Goal: Task Accomplishment & Management: Complete application form

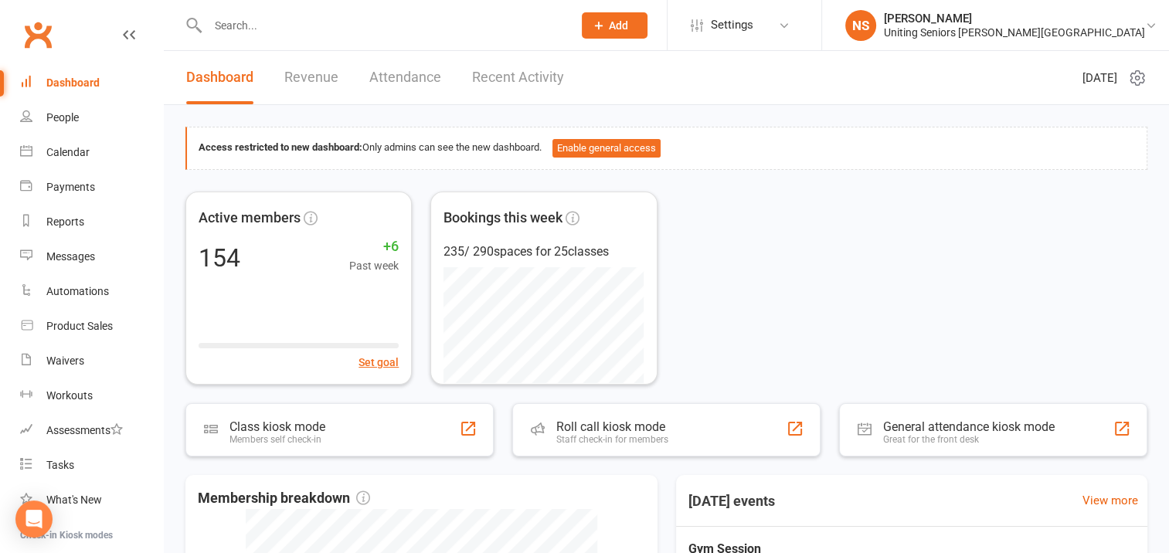
click at [238, 37] on div at bounding box center [373, 25] width 376 height 50
click at [233, 23] on input "text" at bounding box center [382, 26] width 359 height 22
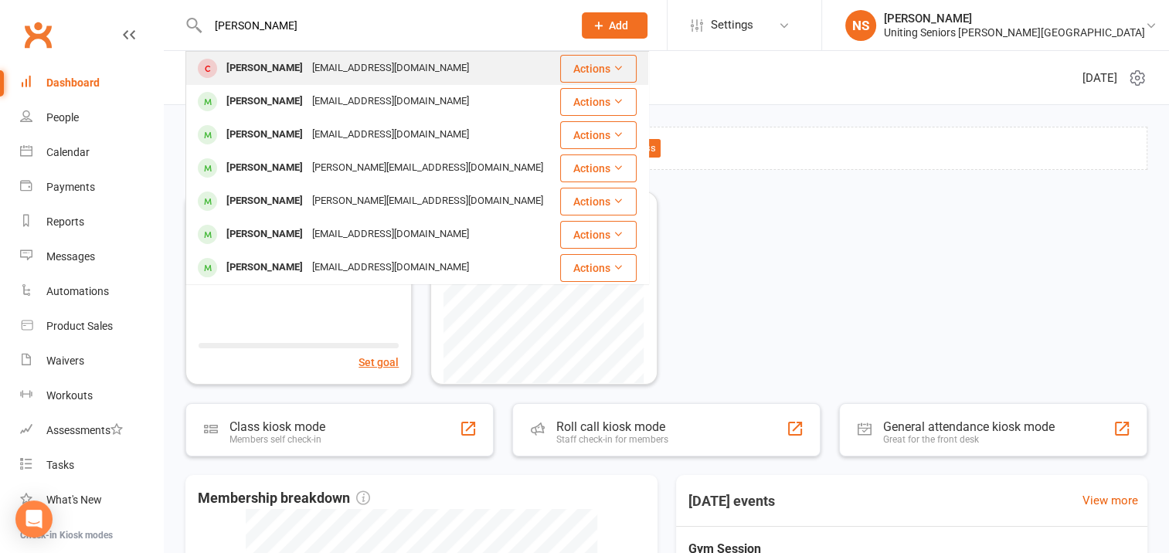
type input "[PERSON_NAME]"
click at [253, 67] on div "[PERSON_NAME]" at bounding box center [265, 68] width 86 height 22
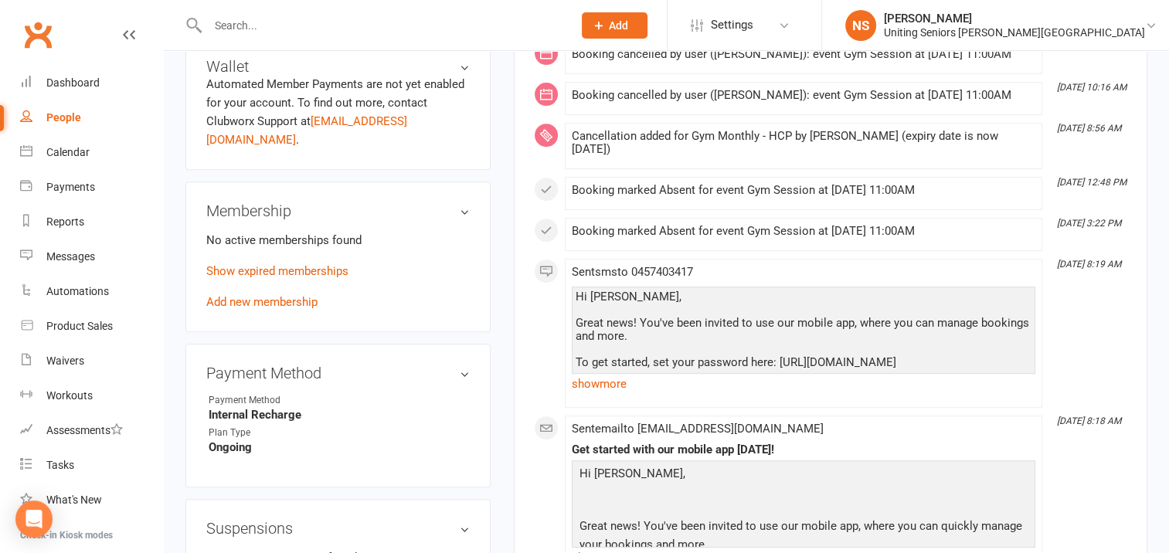
scroll to position [541, 0]
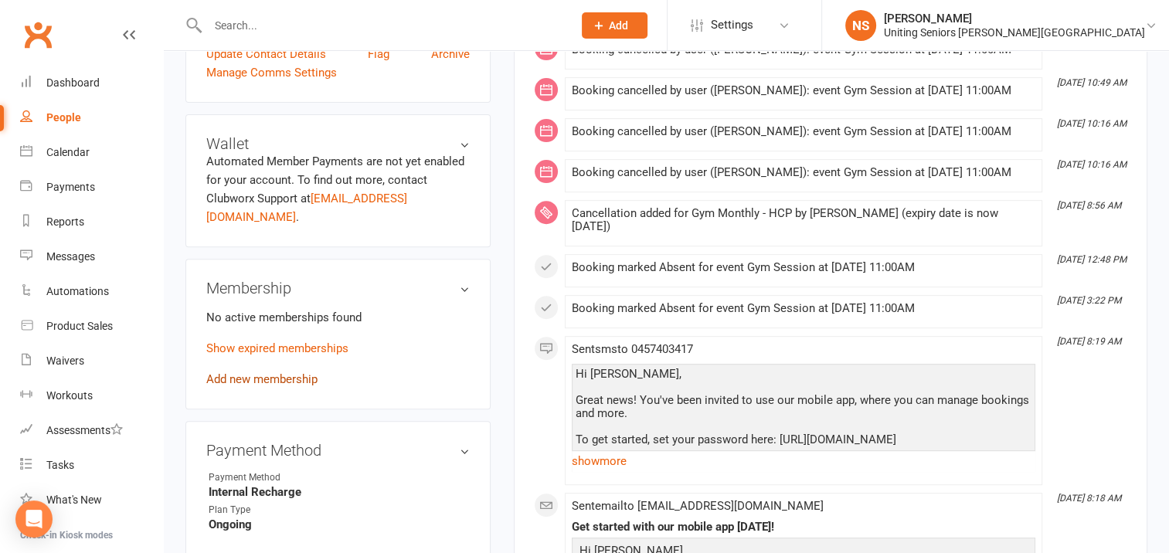
click at [268, 372] on link "Add new membership" at bounding box center [261, 379] width 111 height 14
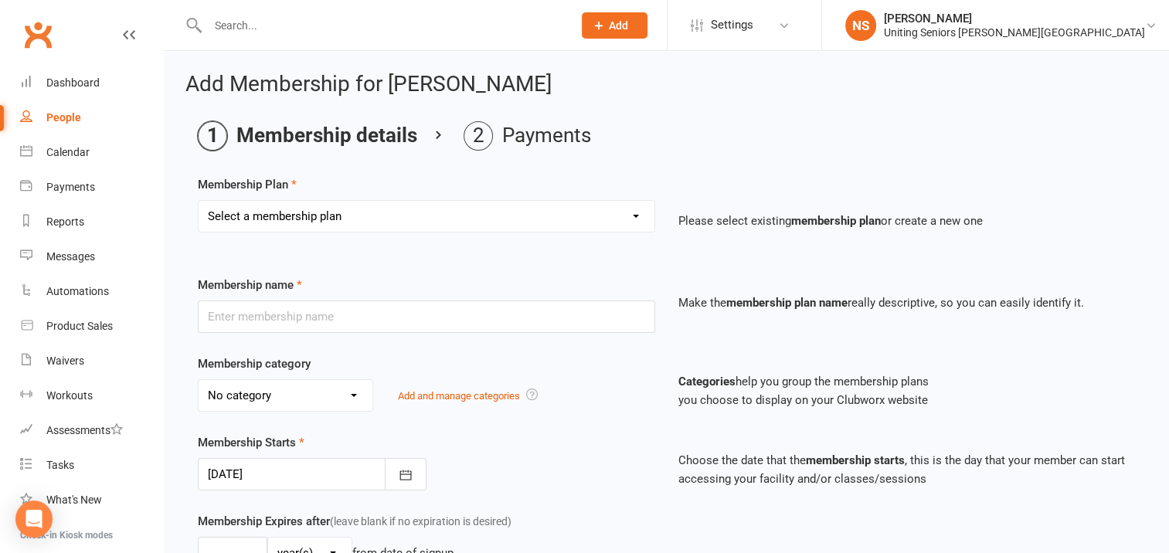
click at [229, 215] on select "Select a membership plan Create new Membership Plan Initial Assessment + Set Up…" at bounding box center [427, 216] width 456 height 31
select select "10"
click at [199, 201] on select "Select a membership plan Create new Membership Plan Initial Assessment + Set Up…" at bounding box center [427, 216] width 456 height 31
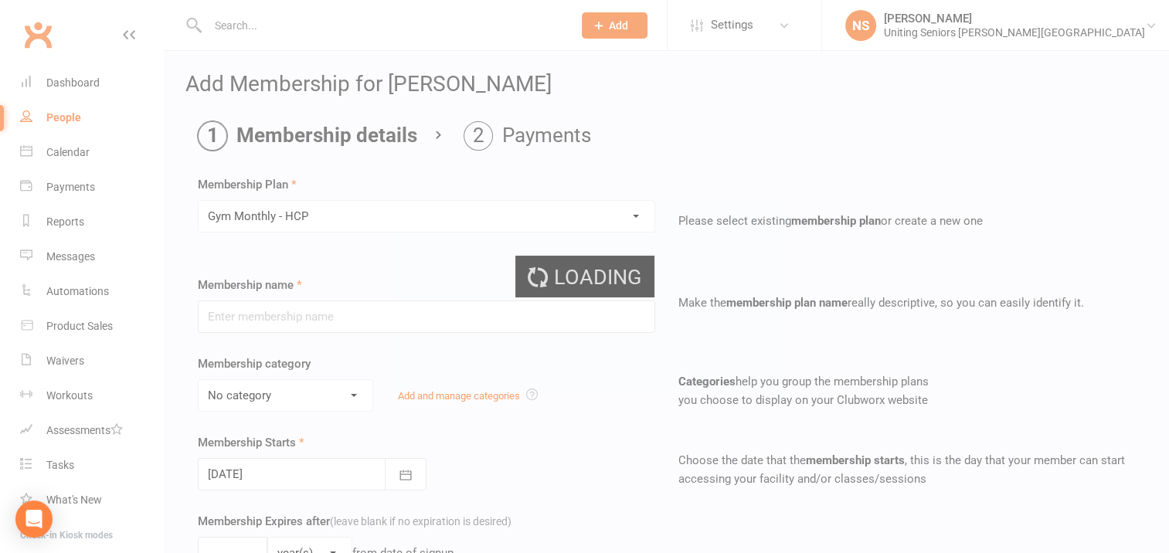
type input "Gym Monthly - HCP"
select select "4"
type input "0"
type input "4"
select select "?"
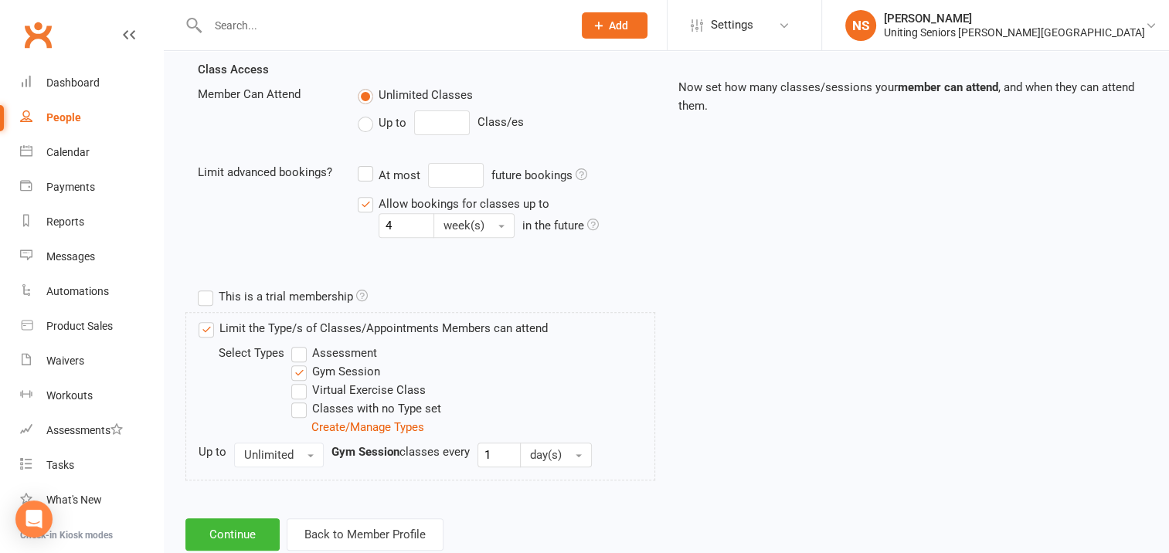
scroll to position [541, 0]
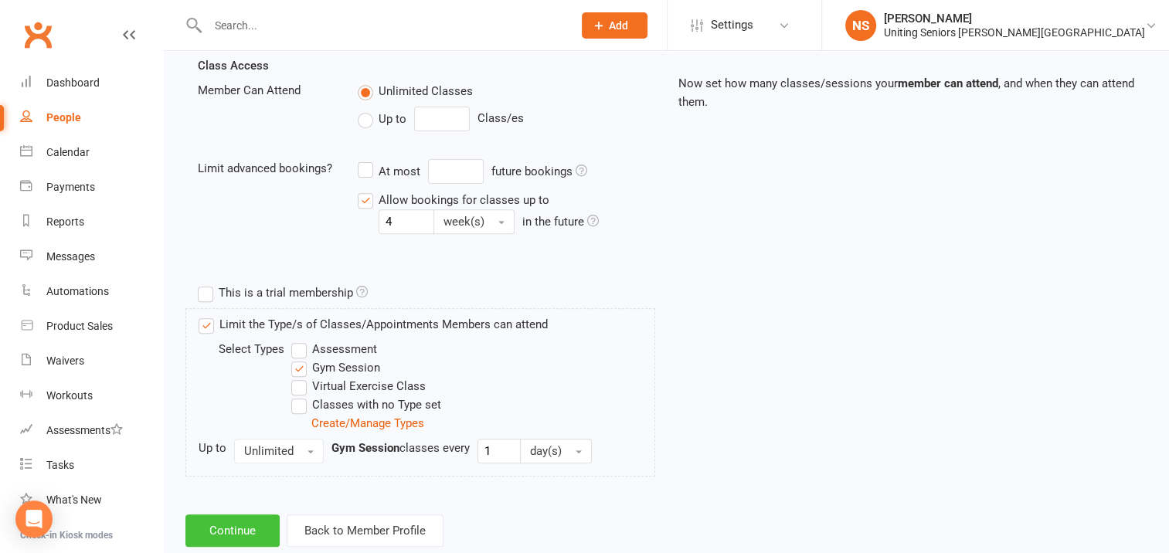
click at [251, 525] on button "Continue" at bounding box center [232, 531] width 94 height 32
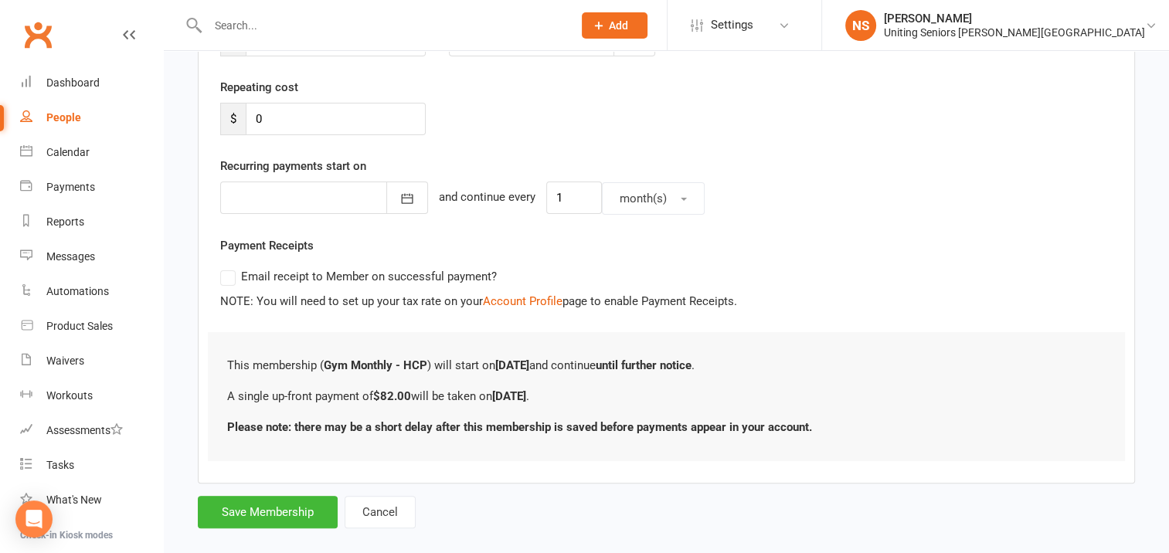
scroll to position [294, 0]
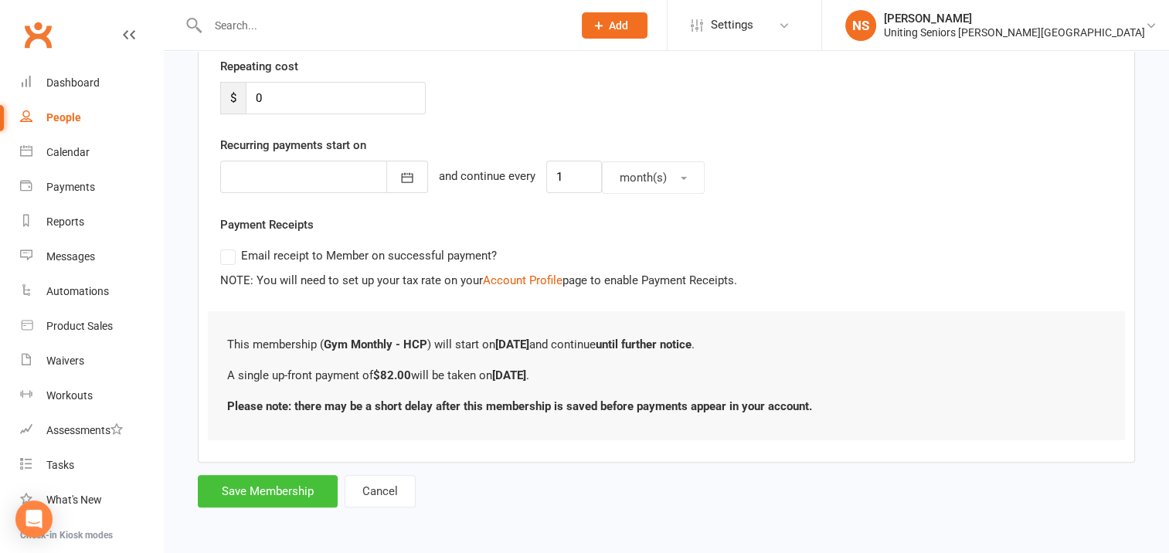
click at [247, 485] on button "Save Membership" at bounding box center [268, 491] width 140 height 32
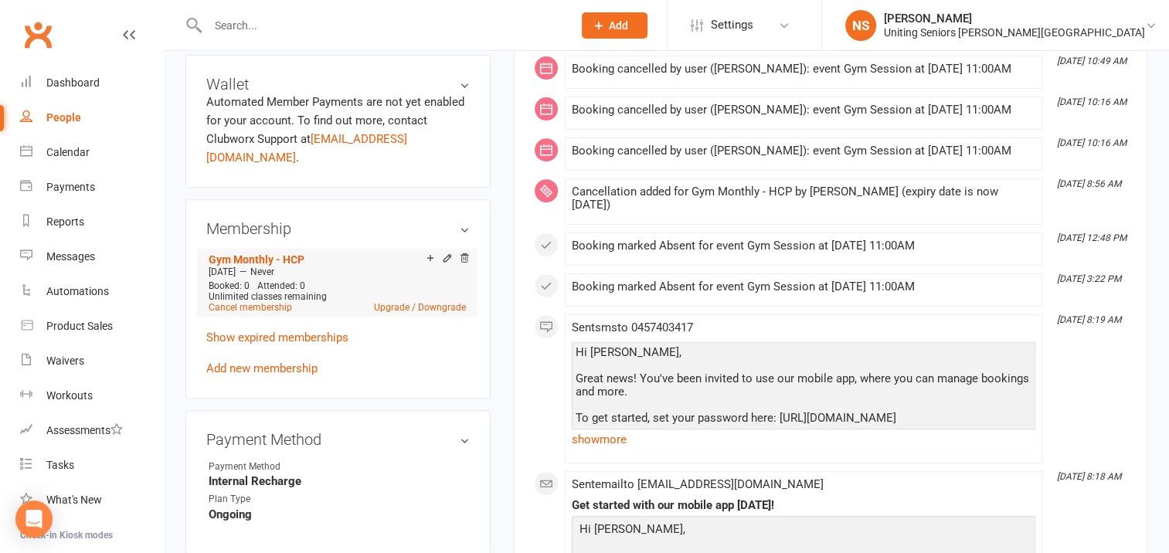
scroll to position [618, 0]
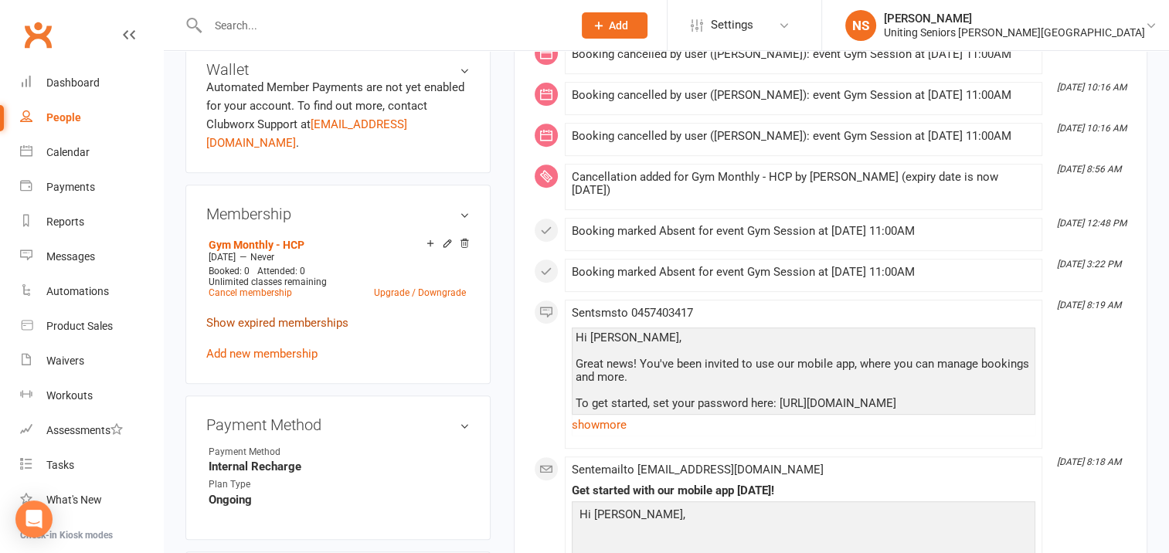
click at [229, 316] on link "Show expired memberships" at bounding box center [277, 323] width 142 height 14
